Goal: Information Seeking & Learning: Understand process/instructions

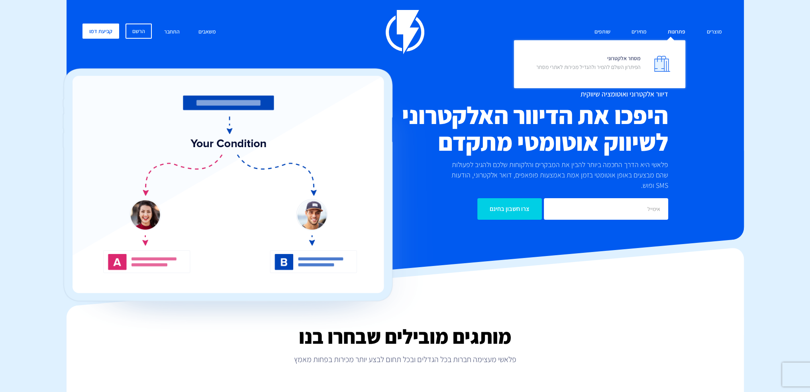
click at [680, 33] on link "פתרונות" at bounding box center [676, 31] width 29 height 17
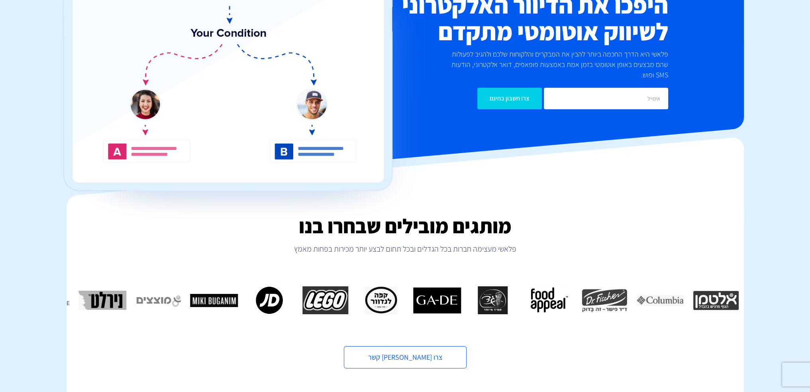
scroll to position [119, 0]
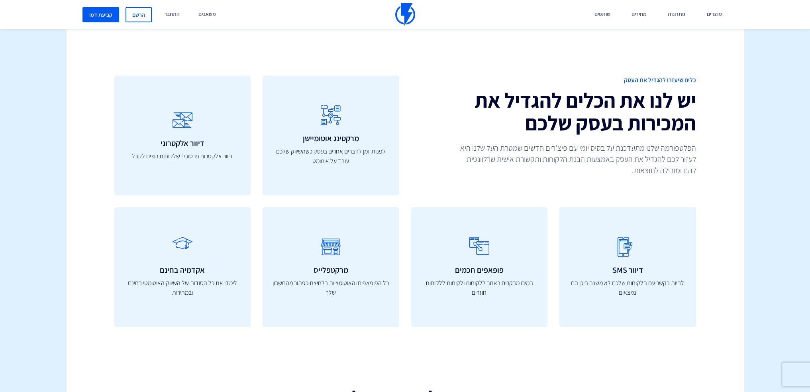
drag, startPoint x: 522, startPoint y: 172, endPoint x: 549, endPoint y: 141, distance: 41.2
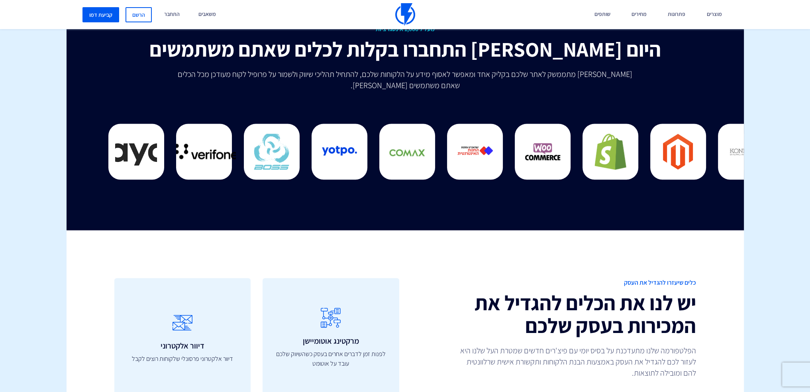
scroll to position [2105, 0]
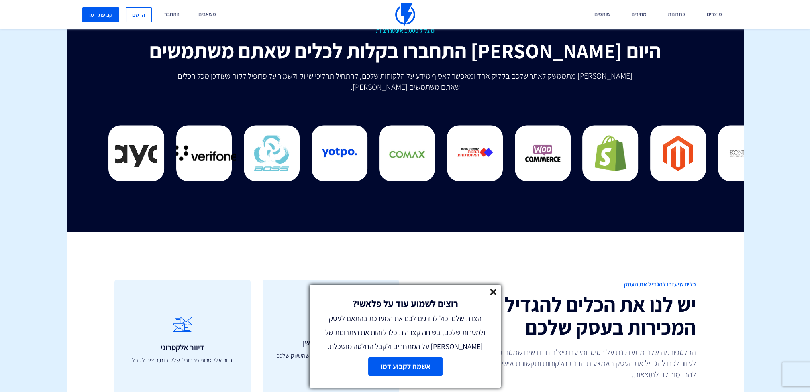
click at [495, 291] on icon at bounding box center [493, 291] width 7 height 7
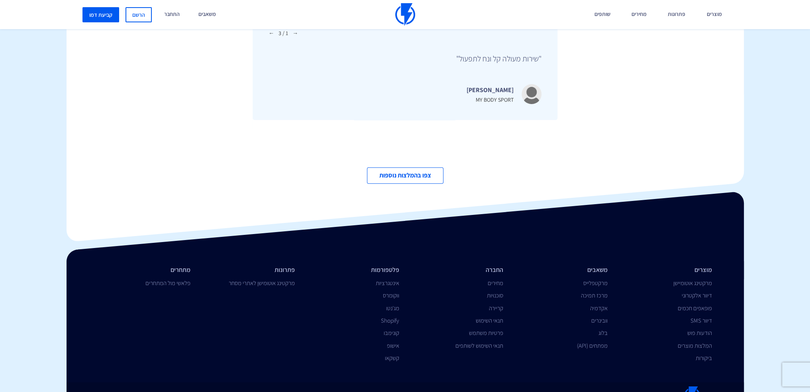
scroll to position [2721, 0]
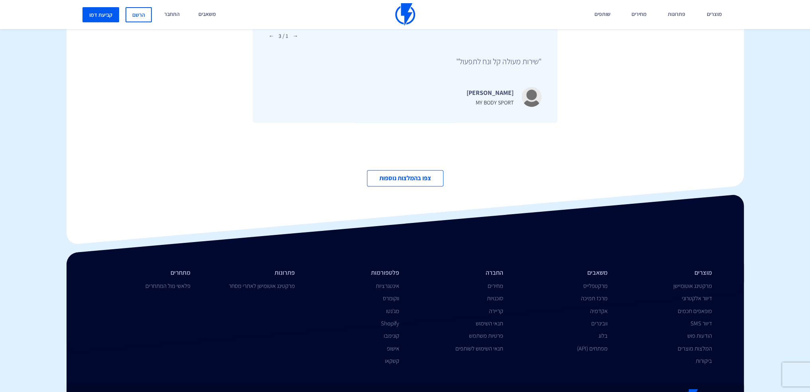
drag, startPoint x: 550, startPoint y: 352, endPoint x: 545, endPoint y: 327, distance: 26.3
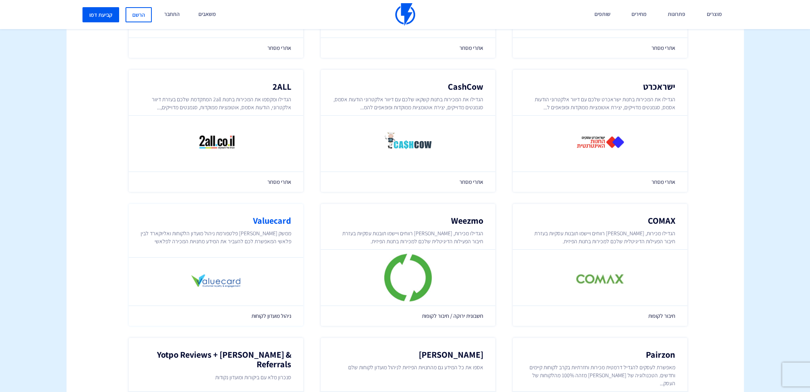
scroll to position [398, 0]
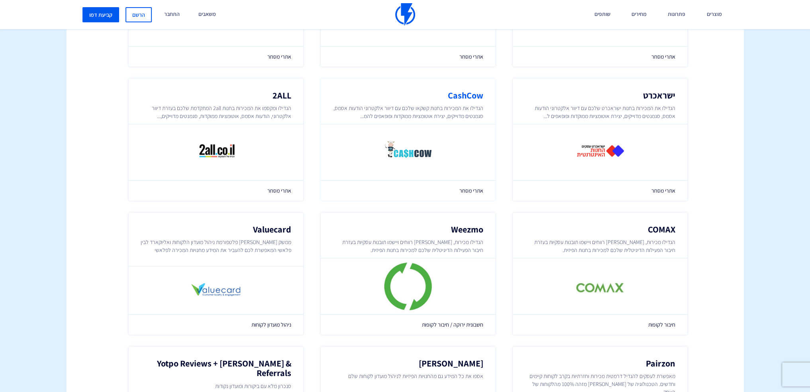
click at [419, 151] on img at bounding box center [408, 152] width 48 height 48
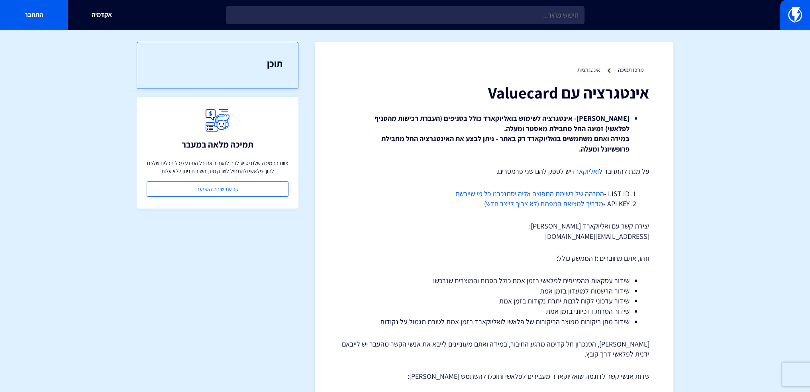
click at [590, 174] on link "ואליוקארד" at bounding box center [584, 170] width 27 height 9
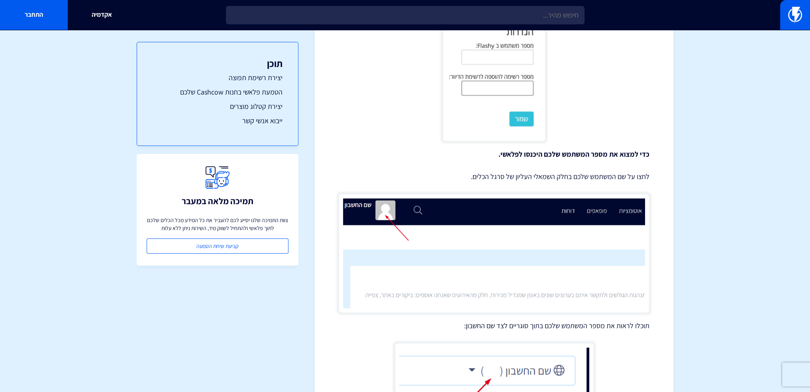
drag, startPoint x: 431, startPoint y: 185, endPoint x: 459, endPoint y: 307, distance: 125.1
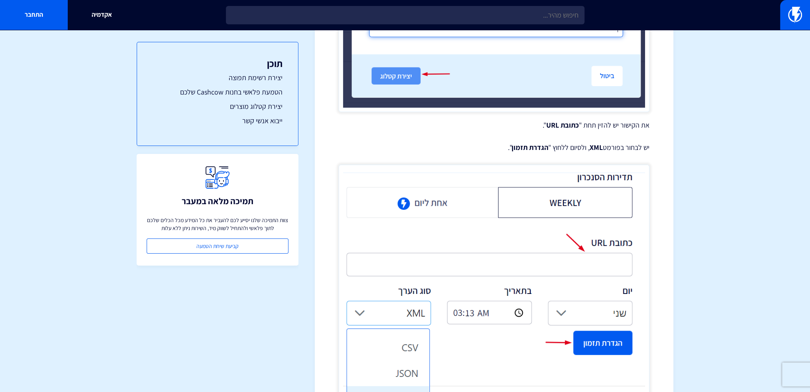
scroll to position [4179, 0]
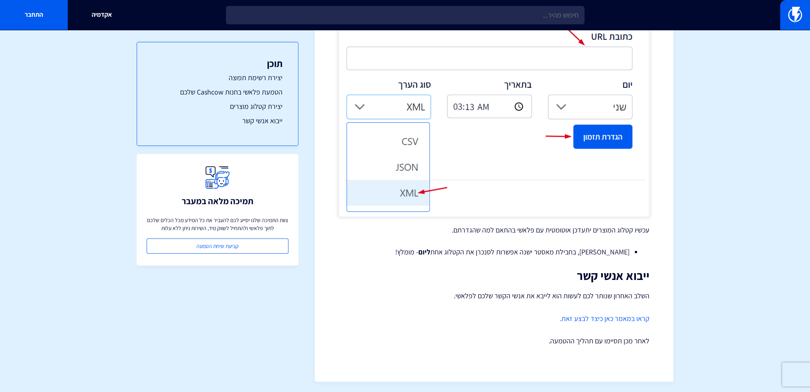
drag, startPoint x: 411, startPoint y: 304, endPoint x: 482, endPoint y: 383, distance: 106.9
click at [393, 318] on p "קראו במאמר כאן כיצד לבצע זאת." at bounding box center [494, 318] width 311 height 10
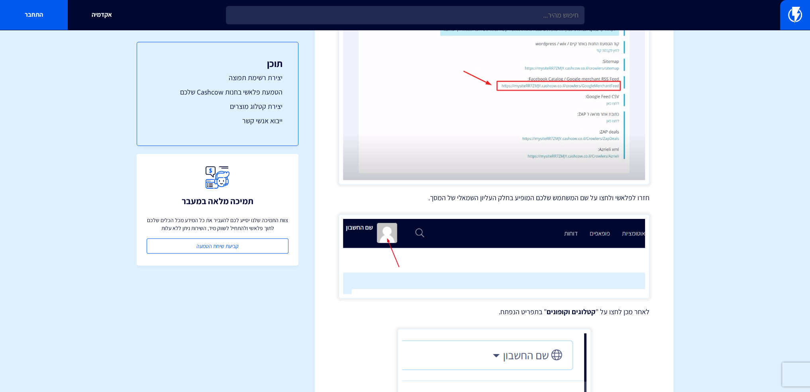
drag, startPoint x: 394, startPoint y: 160, endPoint x: 398, endPoint y: 105, distance: 55.1
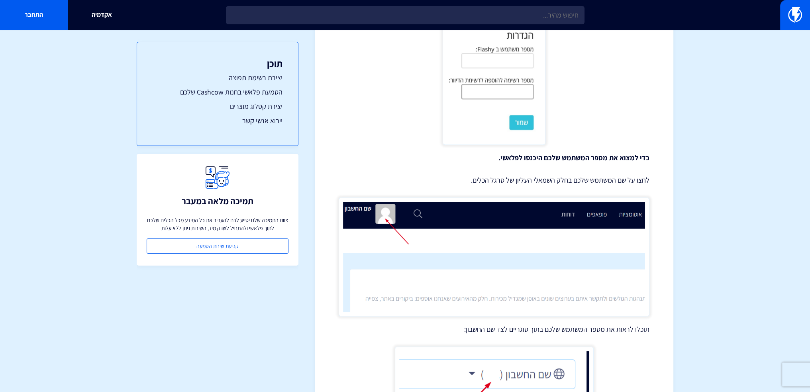
scroll to position [1526, 0]
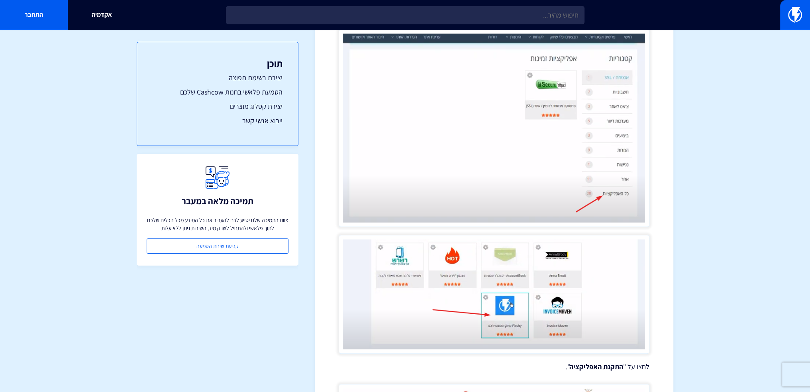
drag, startPoint x: 397, startPoint y: 103, endPoint x: 431, endPoint y: 73, distance: 46.0
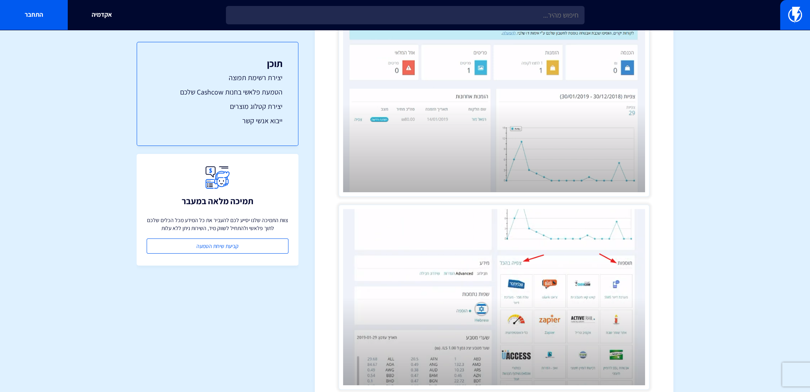
drag, startPoint x: 431, startPoint y: 73, endPoint x: 429, endPoint y: 6, distance: 67.0
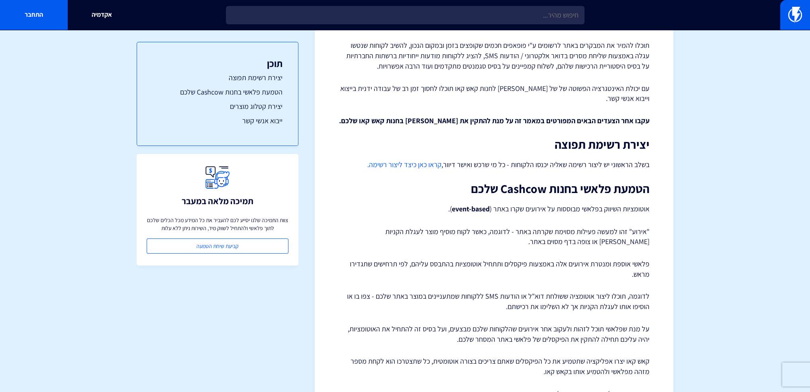
scroll to position [119, 0]
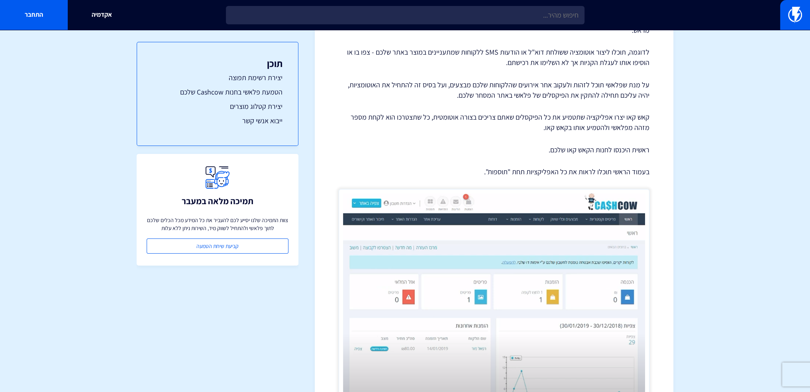
drag, startPoint x: 422, startPoint y: 224, endPoint x: 429, endPoint y: 281, distance: 57.4
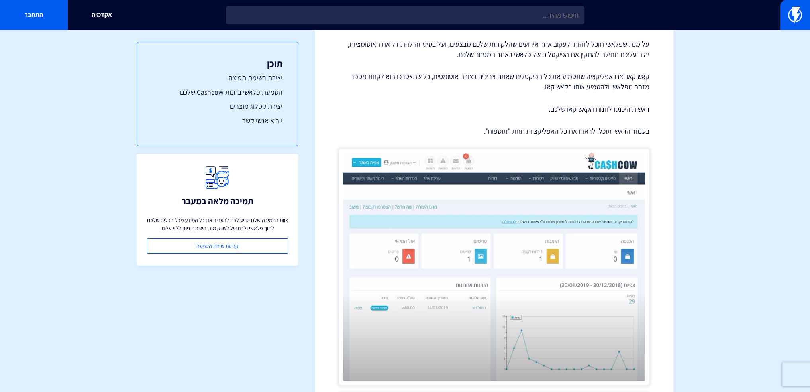
click at [430, 253] on img at bounding box center [494, 266] width 311 height 237
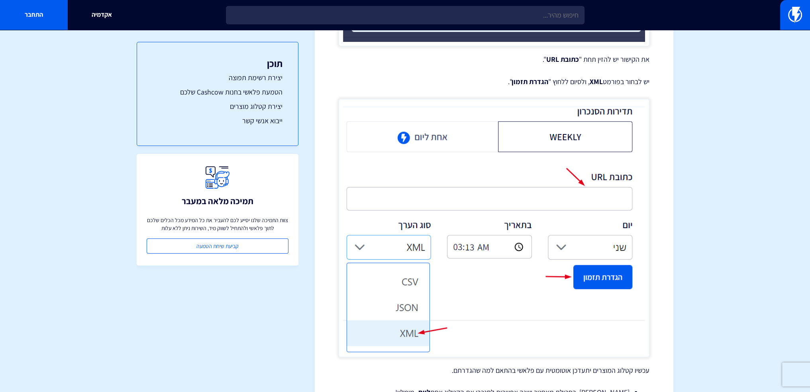
scroll to position [4179, 0]
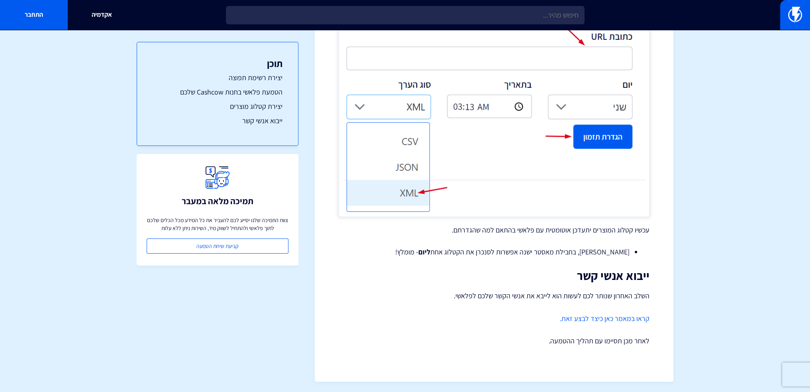
drag, startPoint x: 445, startPoint y: 202, endPoint x: 469, endPoint y: 309, distance: 109.5
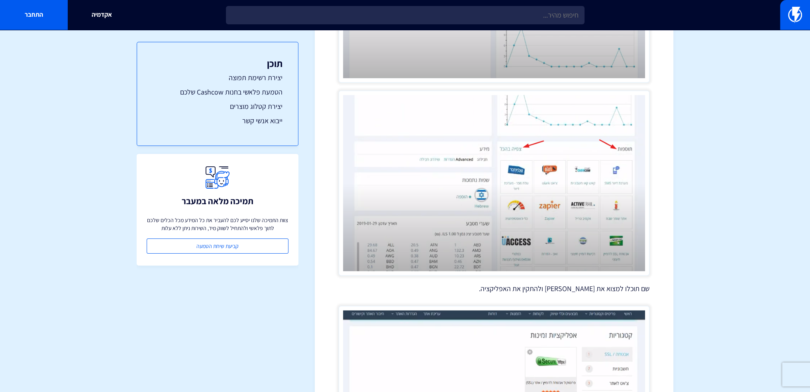
scroll to position [674, 0]
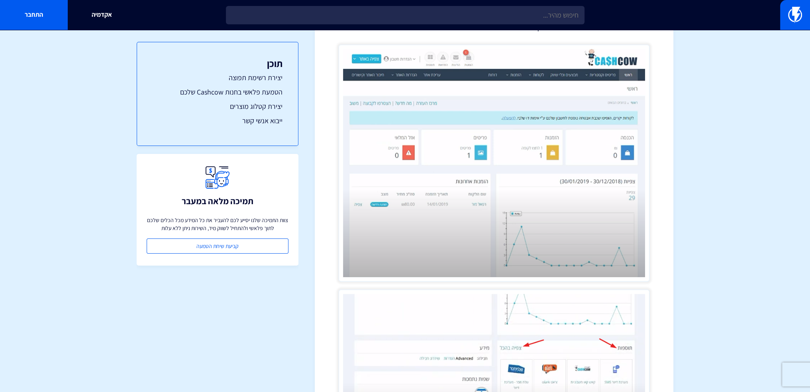
drag, startPoint x: 533, startPoint y: 211, endPoint x: 516, endPoint y: 118, distance: 94.4
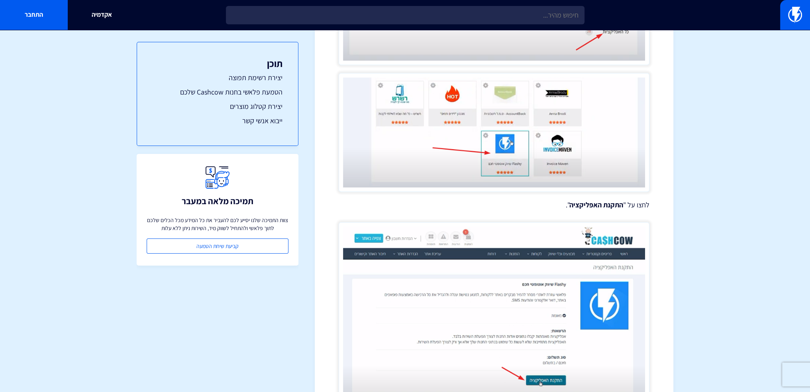
drag, startPoint x: 511, startPoint y: 170, endPoint x: 531, endPoint y: 263, distance: 95.2
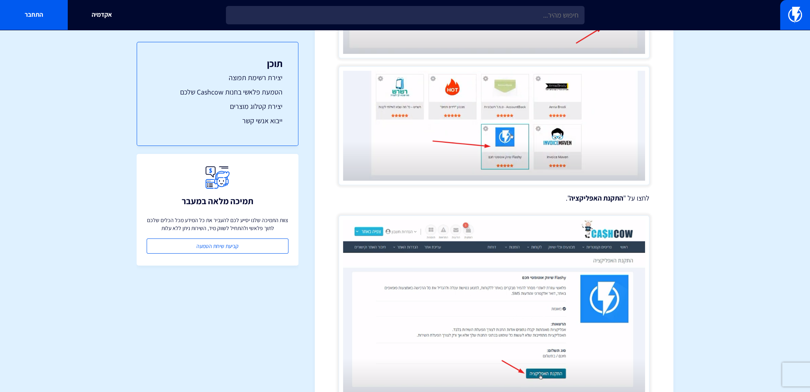
scroll to position [1126, 0]
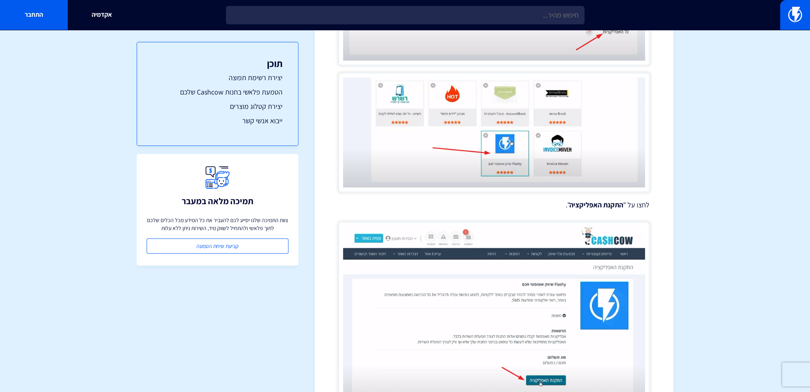
drag, startPoint x: 736, startPoint y: 216, endPoint x: 729, endPoint y: 216, distance: 7.2
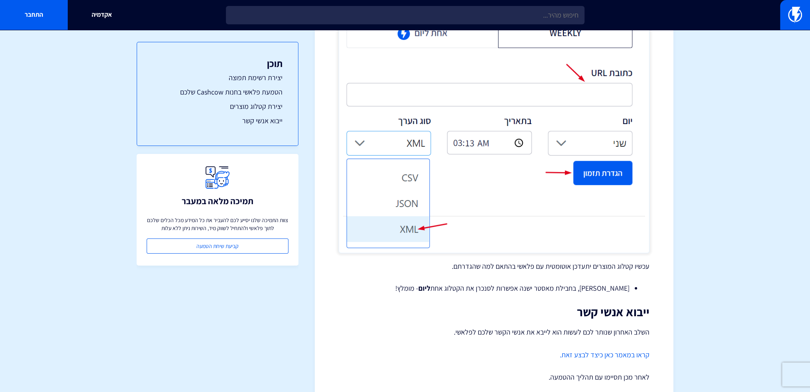
scroll to position [4179, 0]
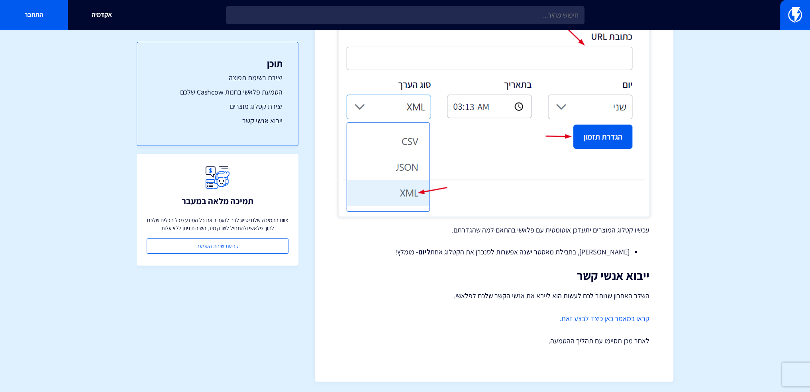
drag, startPoint x: 415, startPoint y: 251, endPoint x: 505, endPoint y: 352, distance: 135.1
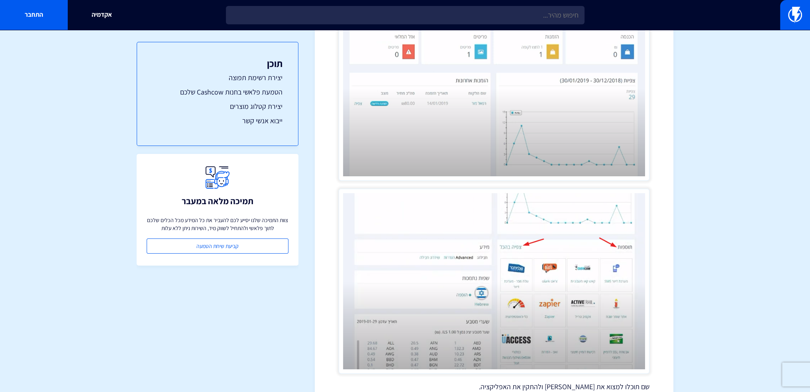
scroll to position [0, 0]
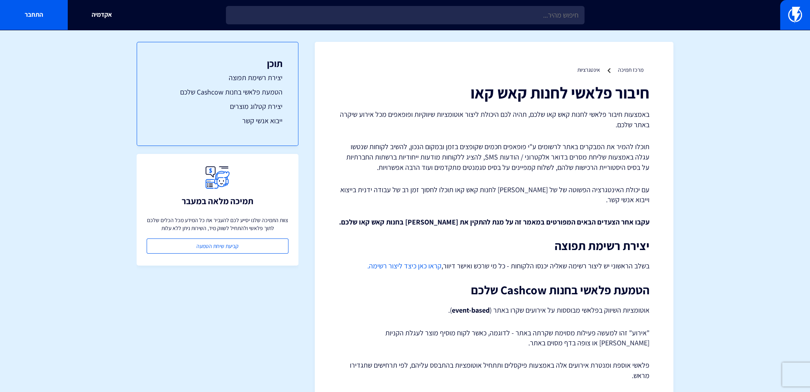
drag, startPoint x: 432, startPoint y: 286, endPoint x: 409, endPoint y: 86, distance: 202.0
click at [409, 86] on h1 "חיבור פלאשי לחנות קאש קאו" at bounding box center [494, 93] width 311 height 18
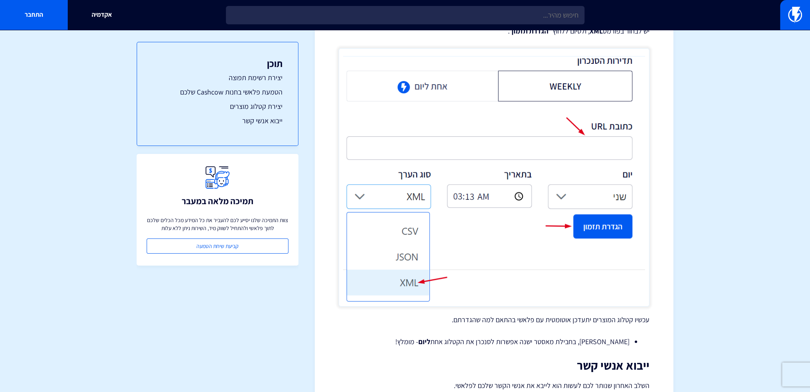
scroll to position [4179, 0]
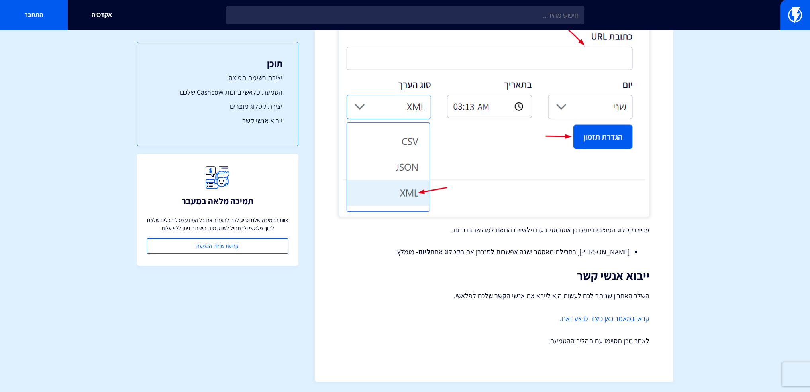
drag, startPoint x: 558, startPoint y: 262, endPoint x: 559, endPoint y: 317, distance: 55.0
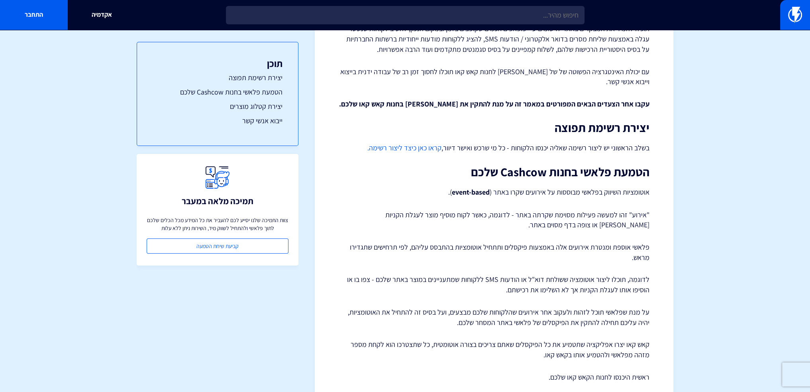
scroll to position [0, 0]
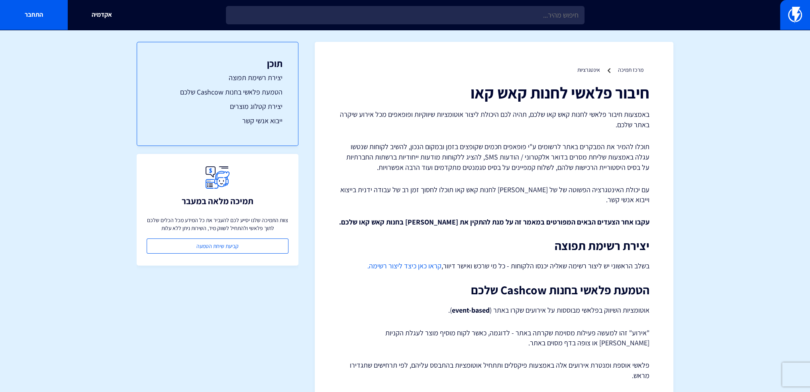
drag, startPoint x: 566, startPoint y: 239, endPoint x: 529, endPoint y: 44, distance: 198.3
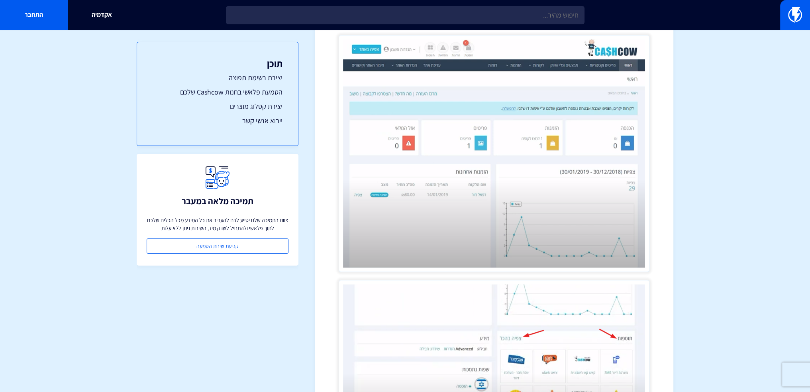
scroll to position [518, 0]
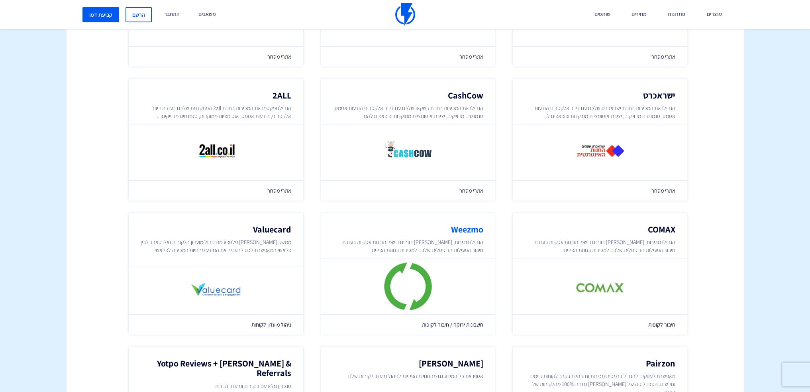
click at [330, 269] on div at bounding box center [408, 286] width 174 height 57
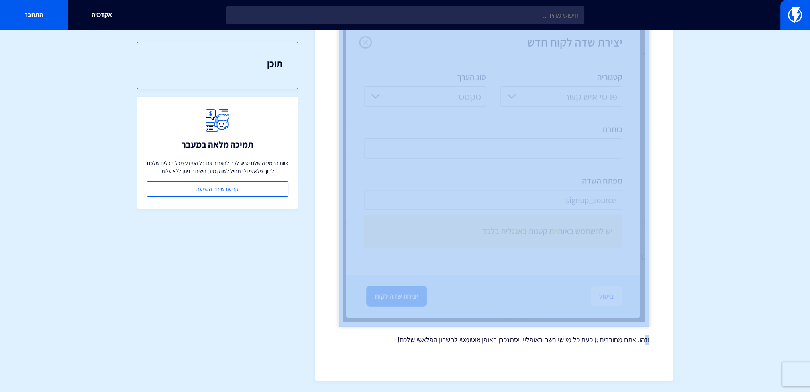
scroll to position [280, 0]
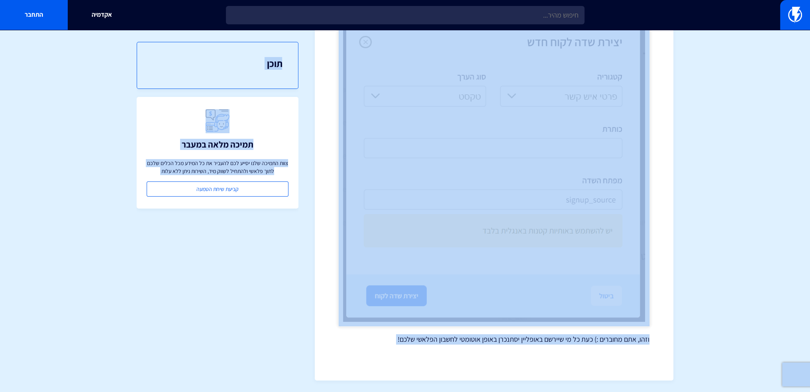
drag, startPoint x: 658, startPoint y: 58, endPoint x: 284, endPoint y: 343, distance: 470.5
click at [284, 343] on section "מרכז תמיכה אינטגרציות אינטגרציה עם WEEZMO [PERSON_NAME]- אינטגרציה זו זמינה החל…" at bounding box center [405, 70] width 810 height 642
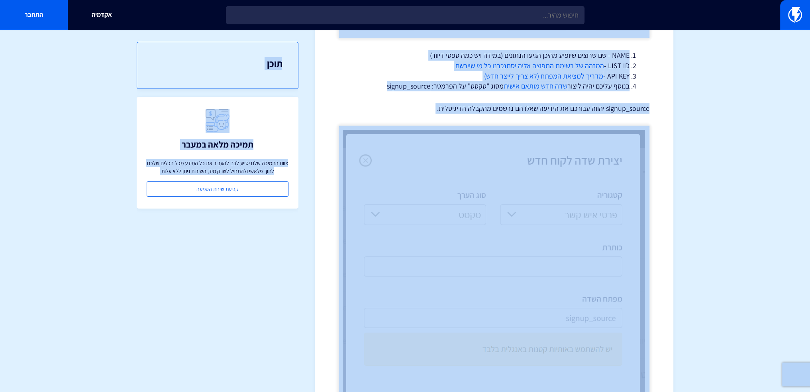
scroll to position [161, 0]
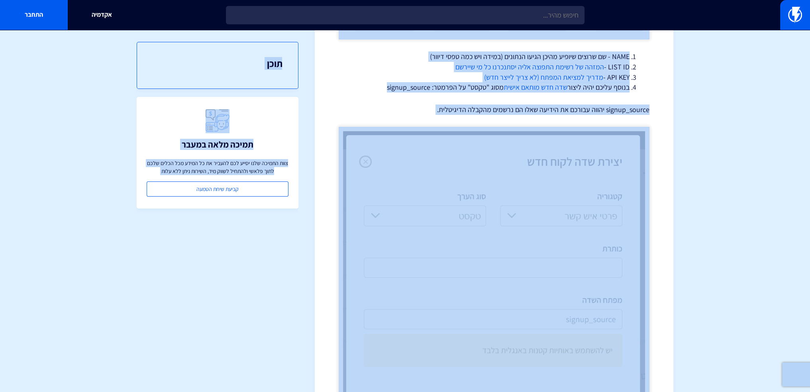
click at [421, 109] on p "signup_source יהווה עבורכם את הידיעה שאלו הם נרשמים מהקבלה הדיגיטלית." at bounding box center [494, 109] width 311 height 10
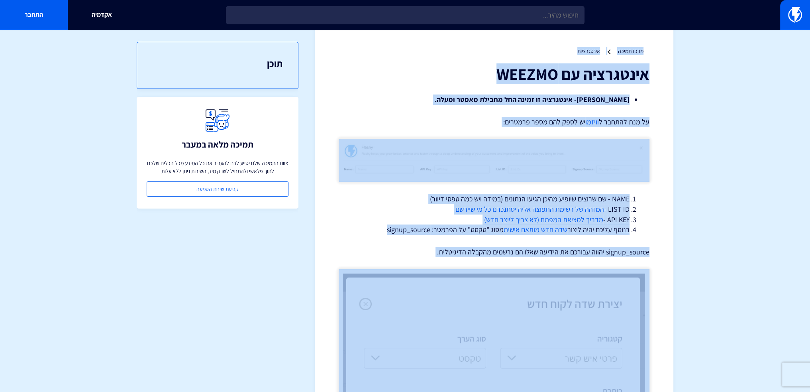
scroll to position [0, 0]
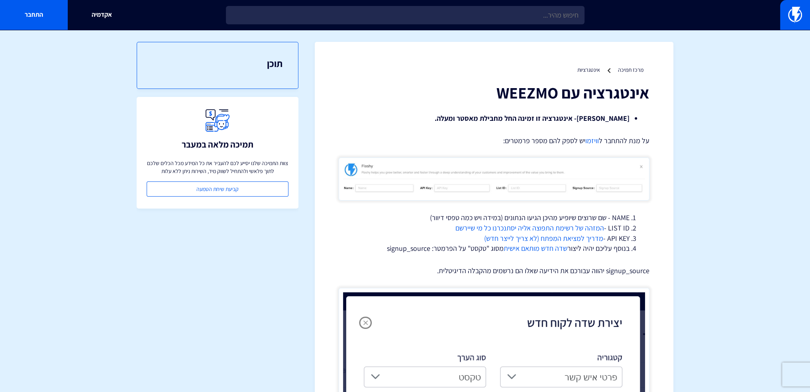
drag, startPoint x: 655, startPoint y: 60, endPoint x: 673, endPoint y: 31, distance: 34.0
click at [673, 31] on section "מרכז תמיכה אינטגרציות אינטגרציה עם WEEZMO שימו לב- אינטגרציה זו זמינה החל מחביל…" at bounding box center [405, 351] width 810 height 642
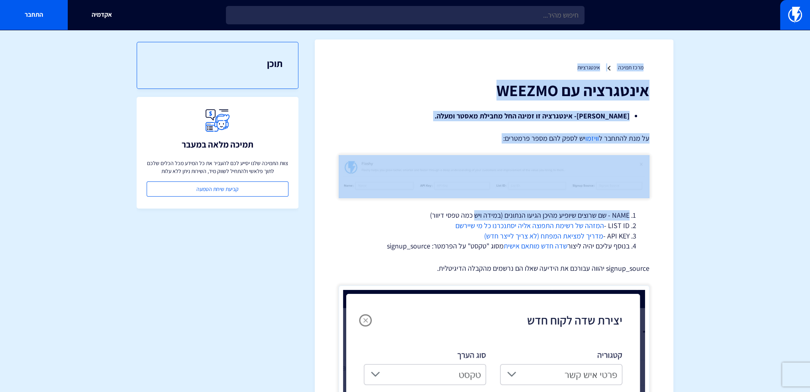
scroll to position [2, 0]
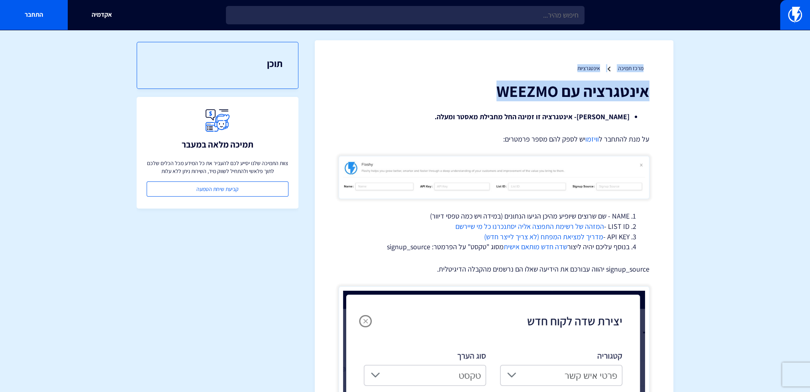
drag, startPoint x: 659, startPoint y: 51, endPoint x: 682, endPoint y: 106, distance: 58.7
click at [682, 106] on section "מרכז תמיכה אינטגרציות אינטגרציה עם WEEZMO שימו לב- אינטגרציה זו זמינה החל מחביל…" at bounding box center [405, 349] width 810 height 642
click at [636, 98] on h1 "אינטגרציה עם WEEZMO" at bounding box center [494, 91] width 311 height 18
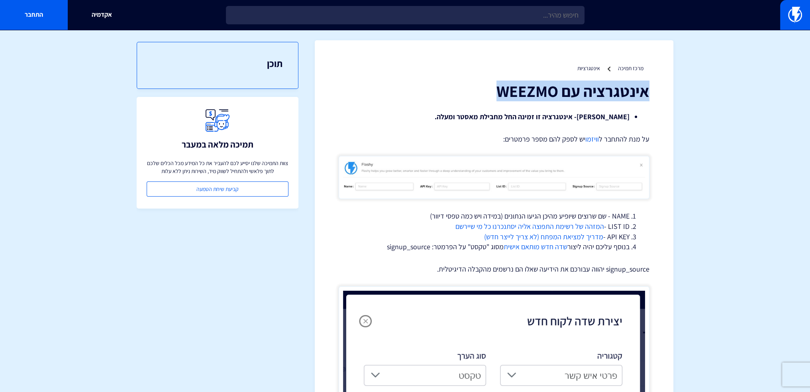
click at [636, 98] on h1 "אינטגרציה עם WEEZMO" at bounding box center [494, 91] width 311 height 18
click at [627, 95] on h1 "אינטגרציה עם WEEZMO" at bounding box center [494, 91] width 311 height 18
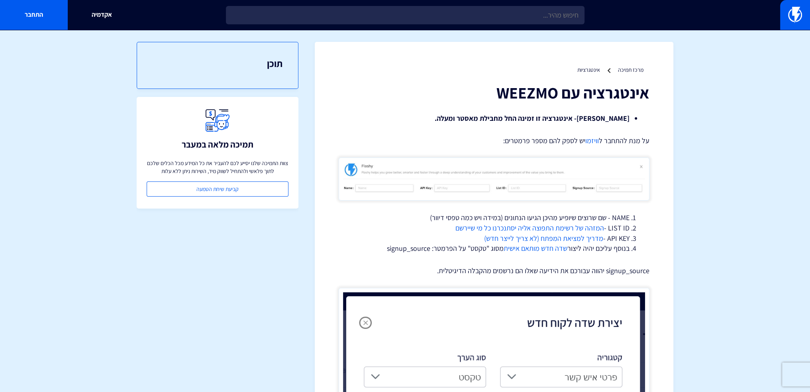
scroll to position [0, 0]
click at [416, 281] on div "אינטגרציה עם WEEZMO שימו לב- אינטגרציה זו זמינה החל מחבילת מאסטר ומעלה. על מנת …" at bounding box center [494, 354] width 311 height 541
click at [484, 252] on li "בנוסף עליכם יהיה ליצור שדה חדש מותאם אישית מסוג "טקסט" על הפרמטר: signup_source" at bounding box center [493, 248] width 271 height 10
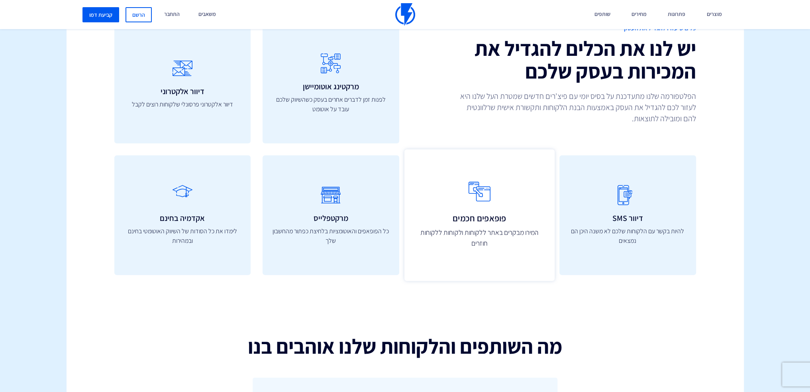
drag, startPoint x: 507, startPoint y: 139, endPoint x: 514, endPoint y: 83, distance: 55.8
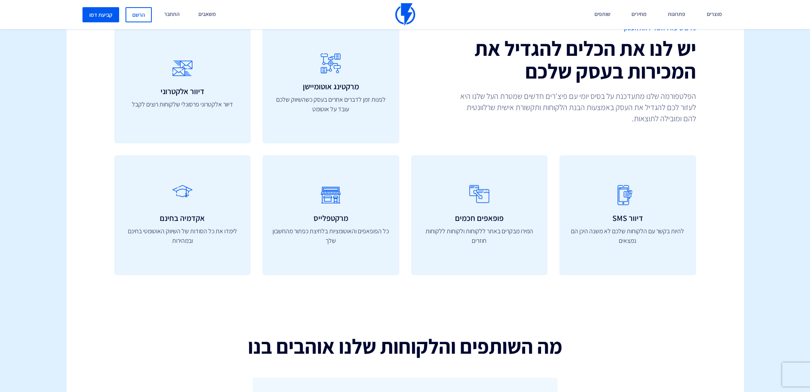
scroll to position [2284, 0]
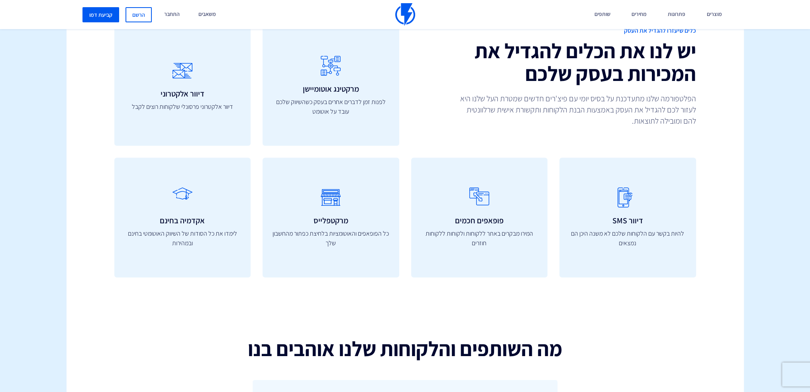
drag, startPoint x: 401, startPoint y: 52, endPoint x: 401, endPoint y: 109, distance: 56.6
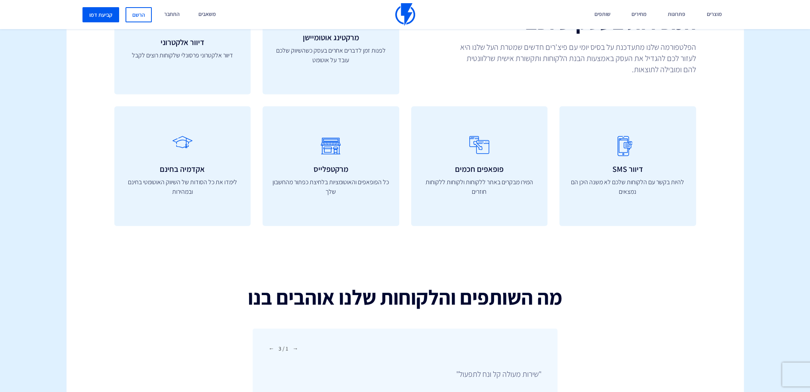
click at [543, 254] on div "כלים שיעזרו להגדיל את העסק יש לנו את הכלים להגדיל את המכירות בעסק שלכם הפלטפורמ…" at bounding box center [405, 106] width 689 height 358
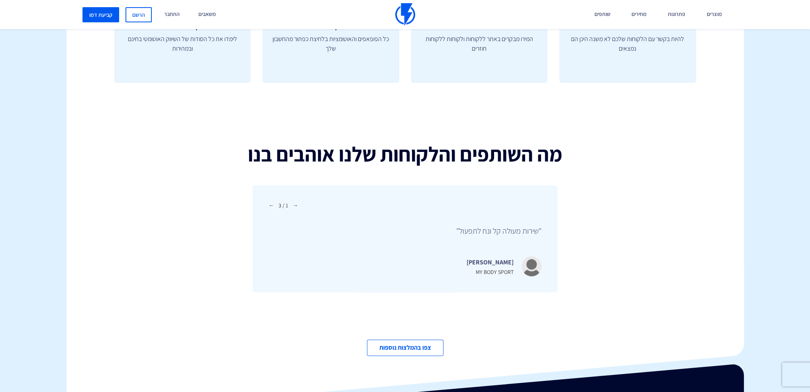
scroll to position [2529, 0]
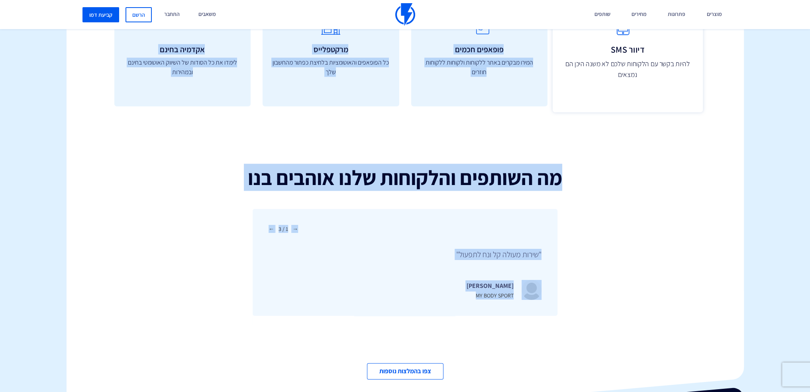
drag, startPoint x: 482, startPoint y: 261, endPoint x: 599, endPoint y: 76, distance: 218.7
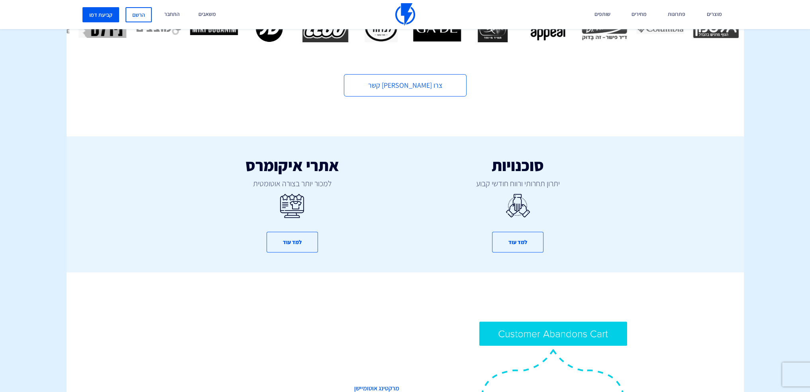
scroll to position [338, 0]
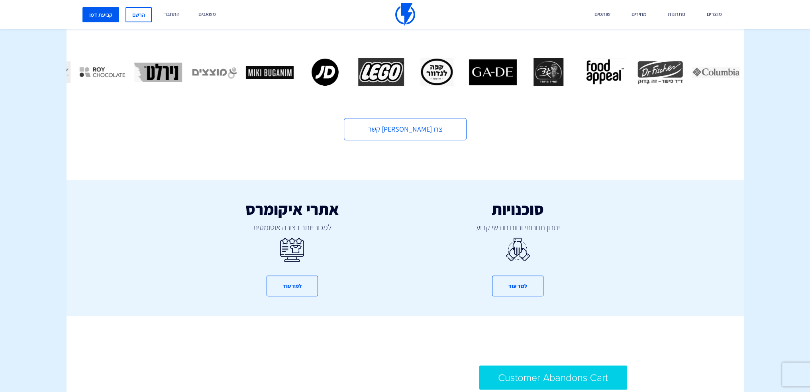
drag, startPoint x: 367, startPoint y: 283, endPoint x: 411, endPoint y: 162, distance: 129.1
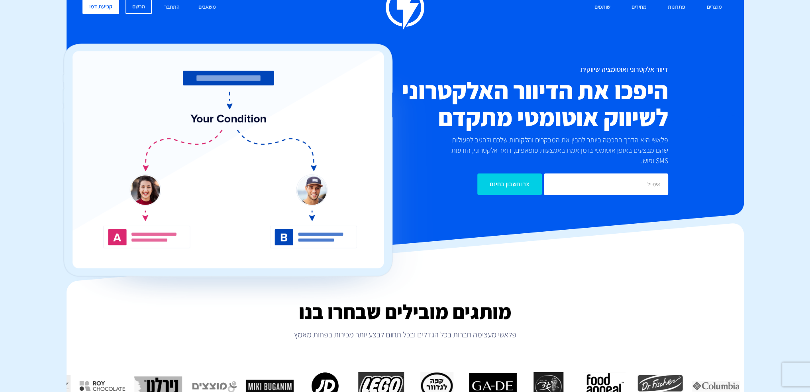
scroll to position [0, 0]
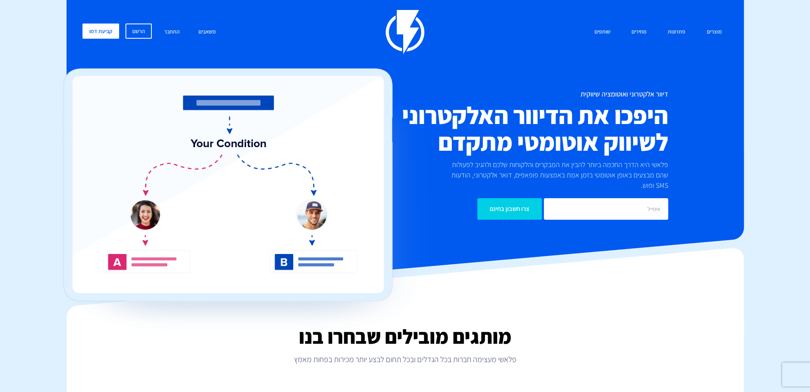
drag, startPoint x: 418, startPoint y: 165, endPoint x: 459, endPoint y: 114, distance: 65.5
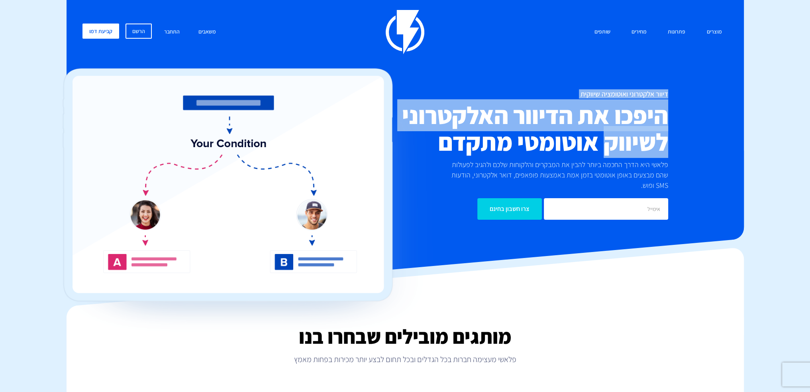
drag, startPoint x: 76, startPoint y: 8, endPoint x: 604, endPoint y: 158, distance: 548.5
click at [604, 158] on div "מוצרים שיווק אוטומטי הפכו את השיווק לאוטומטי דיוור אלקטרוני שלחו את המסר הנכון …" at bounding box center [405, 119] width 677 height 239
click at [628, 84] on div "מוצרים שיווק אוטומטי הפכו את השיווק לאוטומטי דיוור אלקטרוני שלחו את המסר הנכון …" at bounding box center [404, 124] width 657 height 229
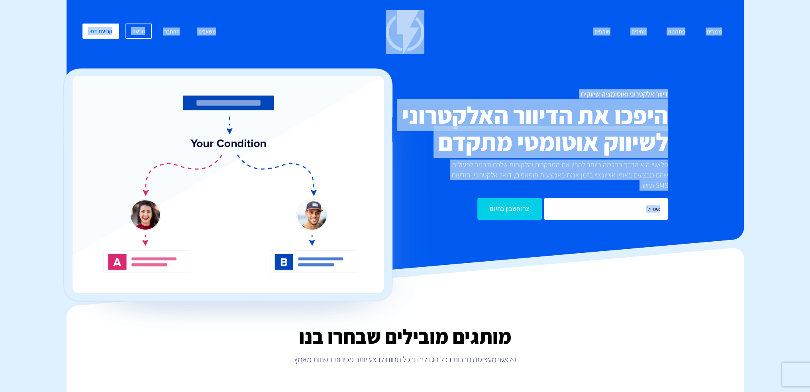
drag, startPoint x: 722, startPoint y: 25, endPoint x: 368, endPoint y: 227, distance: 406.5
click at [368, 227] on div "מוצרים שיווק אוטומטי הפכו את השיווק לאוטומטי דיוור אלקטרוני שלחו את המסר הנכון …" at bounding box center [404, 124] width 657 height 229
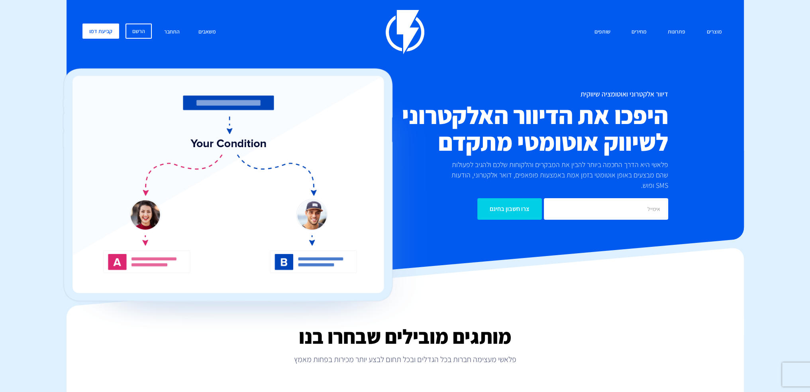
click at [454, 226] on div at bounding box center [405, 218] width 677 height 159
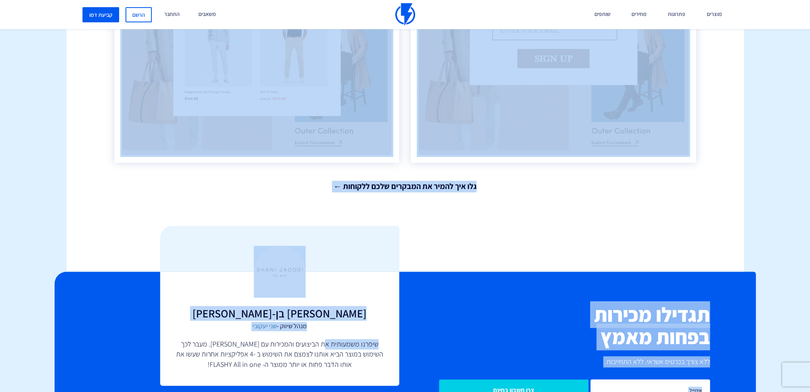
scroll to position [1673, 0]
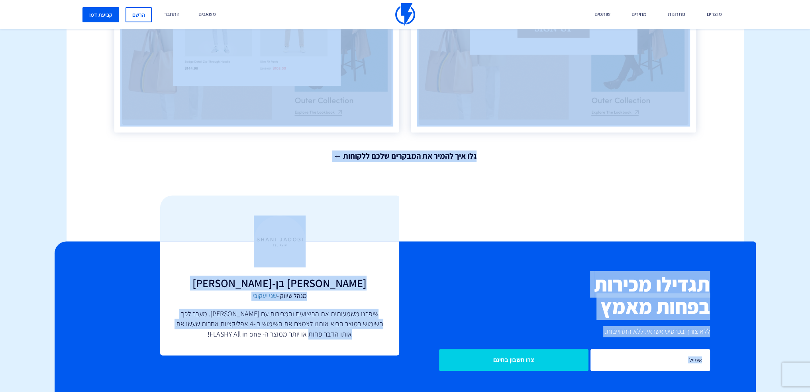
drag, startPoint x: 728, startPoint y: 9, endPoint x: 290, endPoint y: 286, distance: 518.3
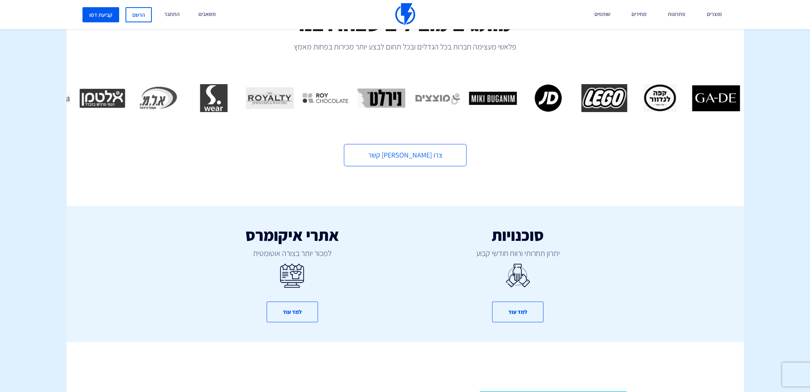
scroll to position [0, 0]
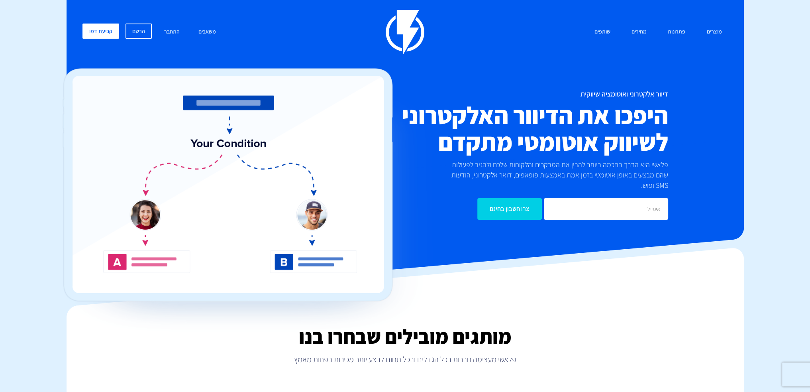
drag, startPoint x: 185, startPoint y: 226, endPoint x: 255, endPoint y: -4, distance: 239.7
